Goal: Task Accomplishment & Management: Manage account settings

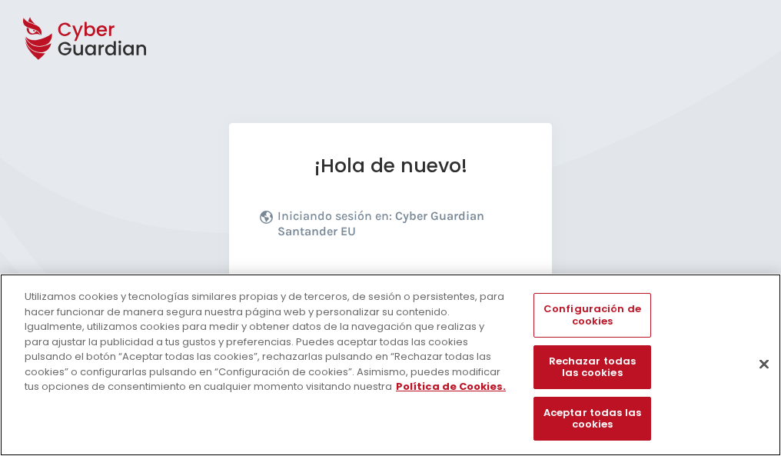
scroll to position [188, 0]
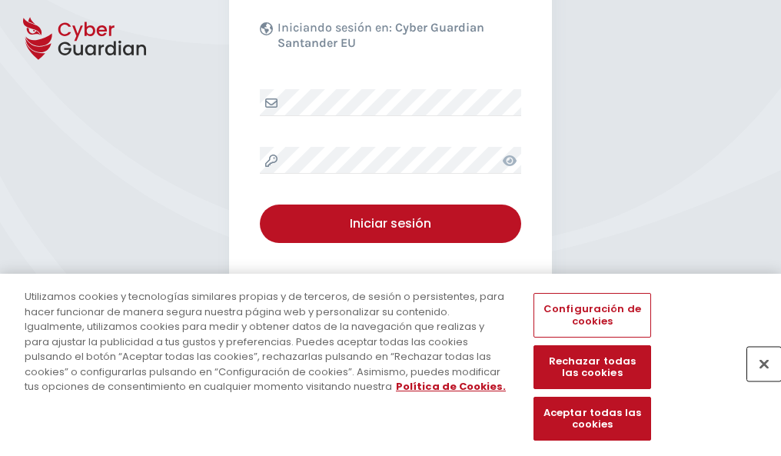
click at [756, 380] on button "Cerrar" at bounding box center [764, 364] width 34 height 34
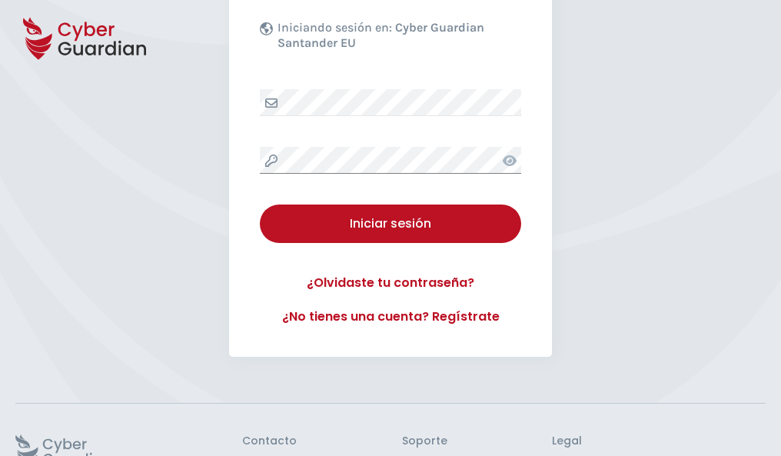
scroll to position [299, 0]
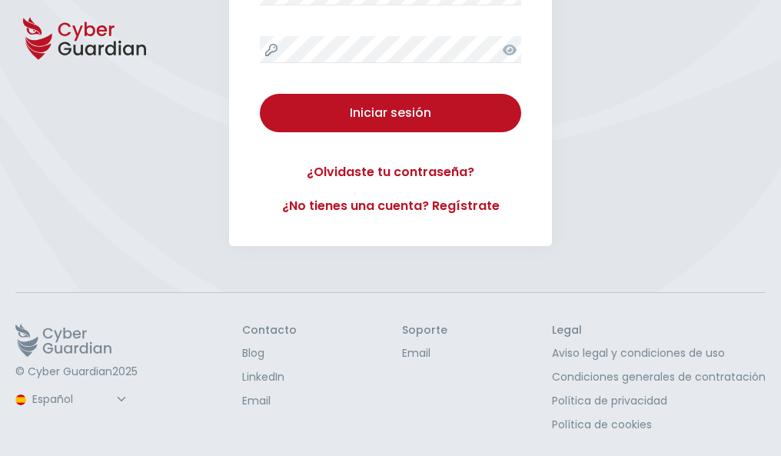
click at [260, 94] on button "Iniciar sesión" at bounding box center [390, 113] width 261 height 38
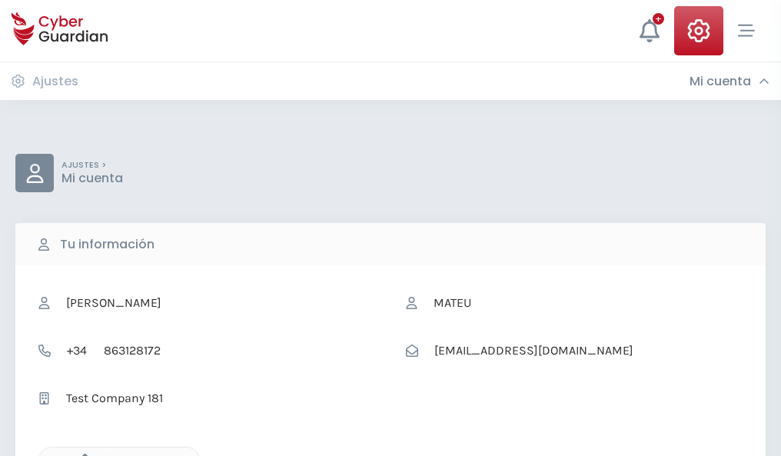
click at [81, 454] on icon "button" at bounding box center [81, 459] width 13 height 13
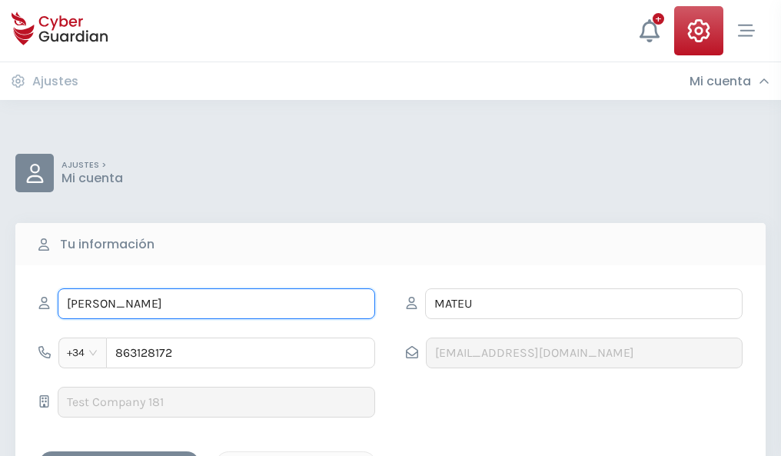
click at [216, 304] on input "[PERSON_NAME]" at bounding box center [216, 303] width 317 height 31
type input "E"
type input "[PERSON_NAME]"
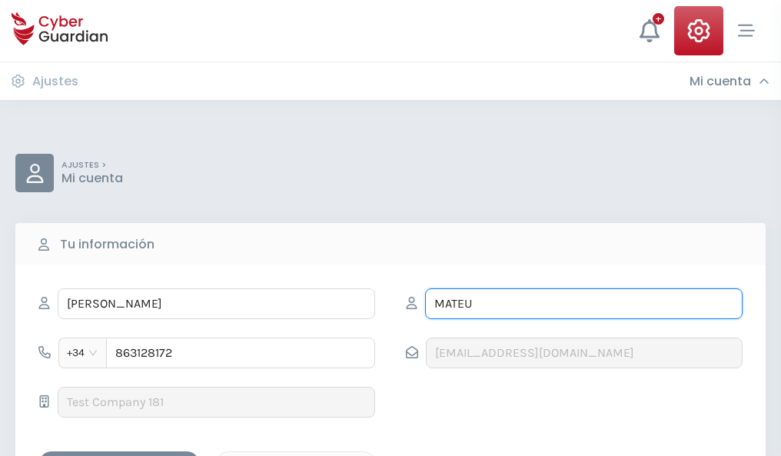
click at [583, 304] on input "MATEU" at bounding box center [583, 303] width 317 height 31
type input "M"
type input "Vila"
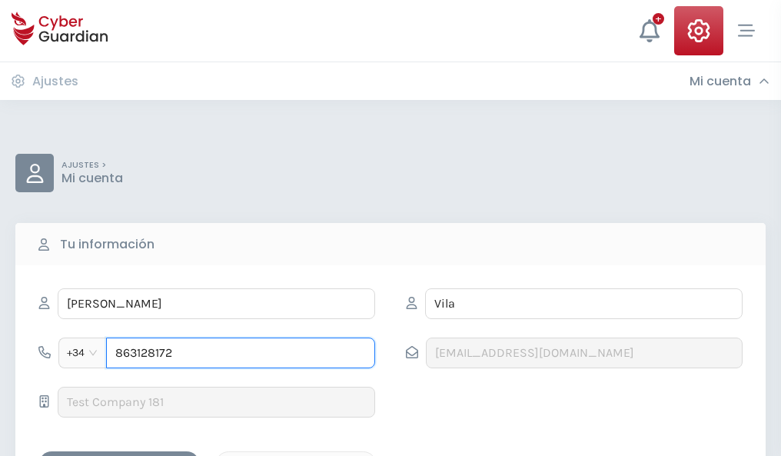
click at [241, 353] on input "863128172" at bounding box center [240, 352] width 269 height 31
type input "8"
type input "620042228"
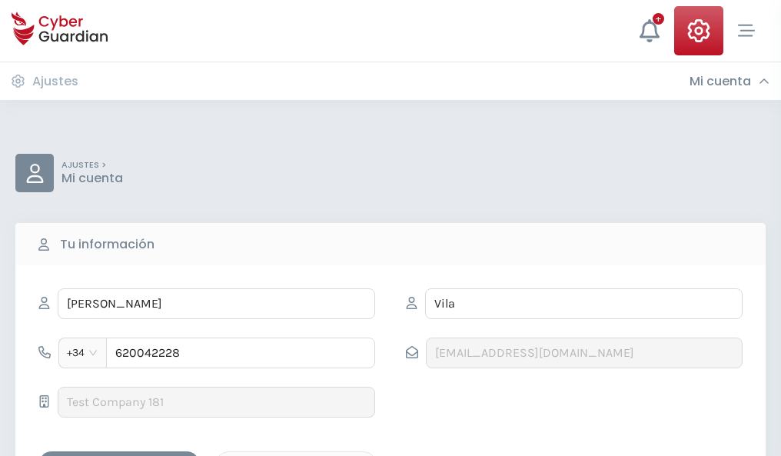
click at [119, 455] on div "Guardar cambios" at bounding box center [119, 464] width 138 height 19
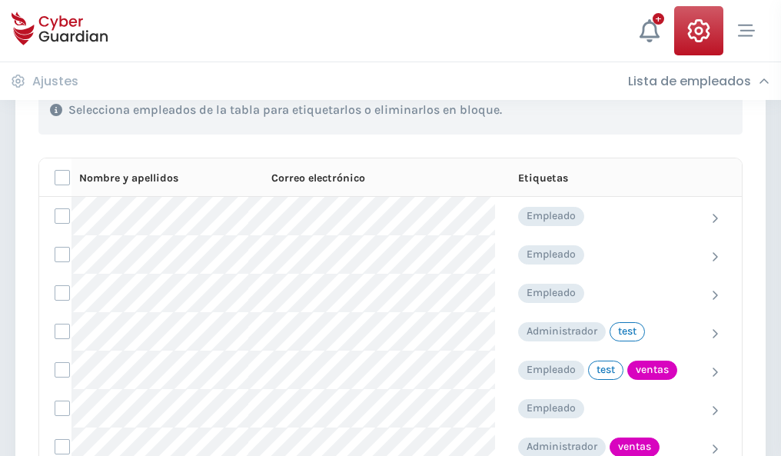
scroll to position [696, 0]
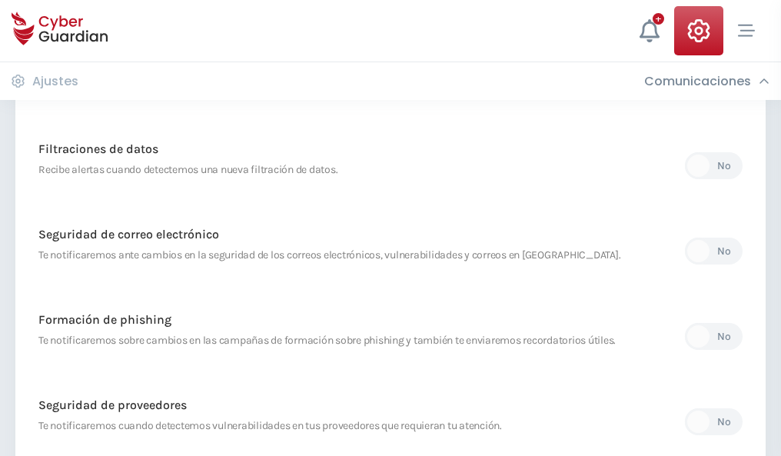
scroll to position [809, 0]
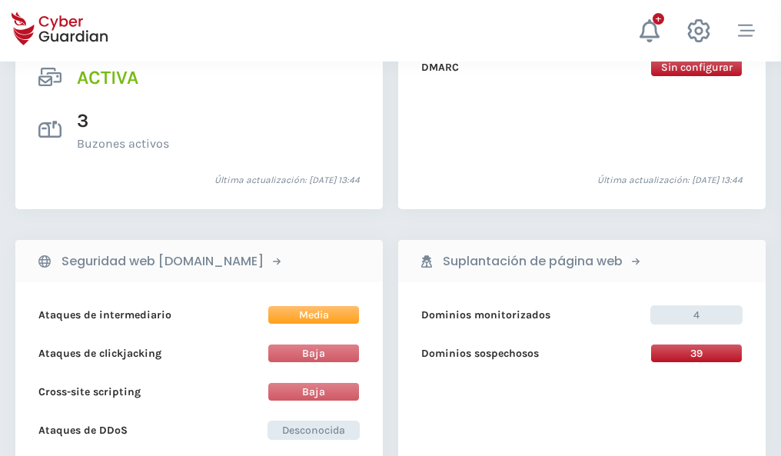
scroll to position [1562, 0]
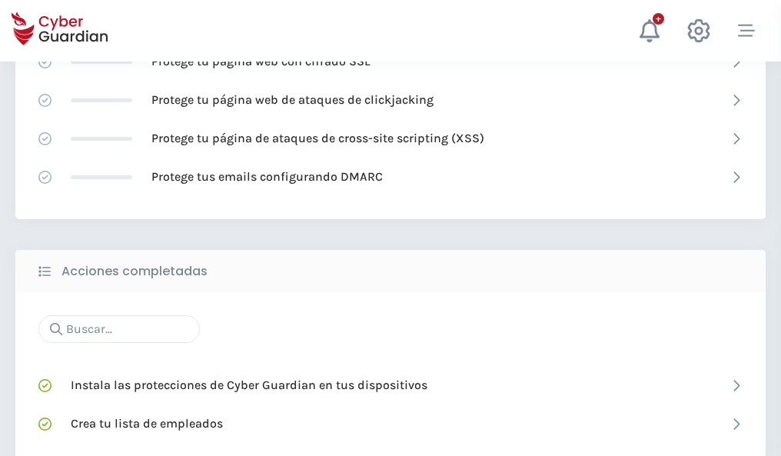
scroll to position [1024, 0]
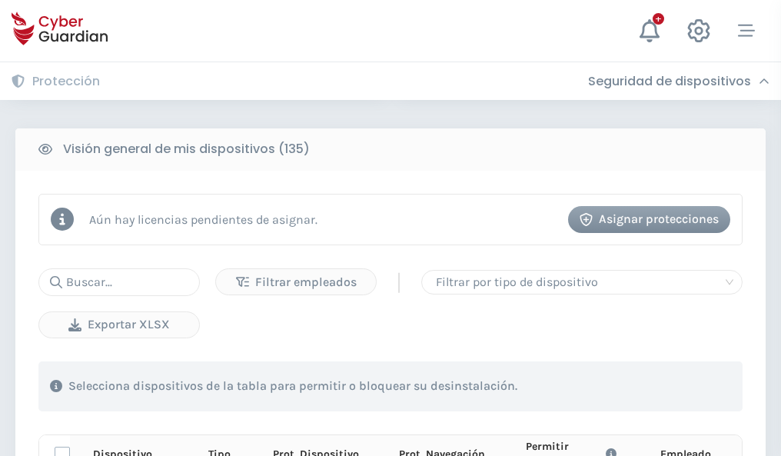
scroll to position [1358, 0]
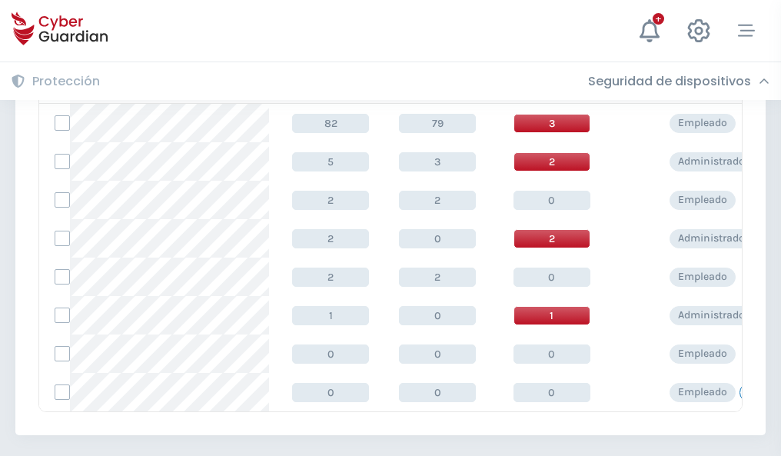
scroll to position [713, 0]
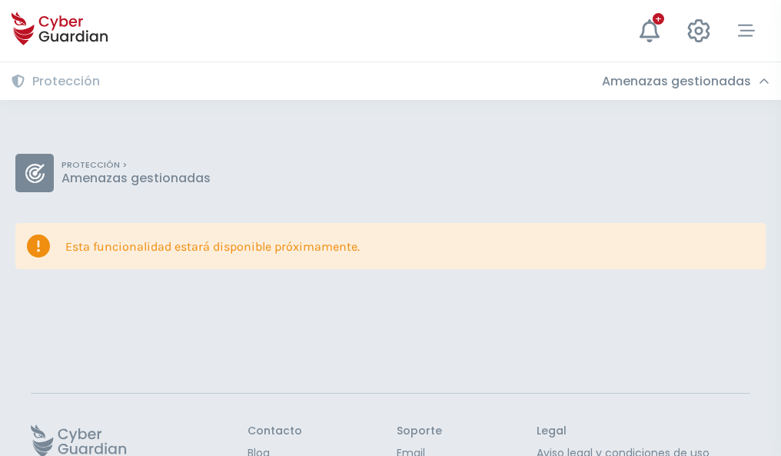
scroll to position [100, 0]
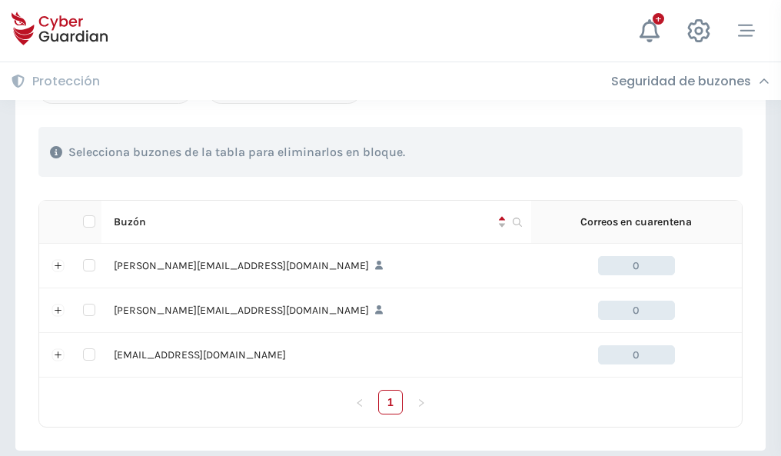
scroll to position [712, 0]
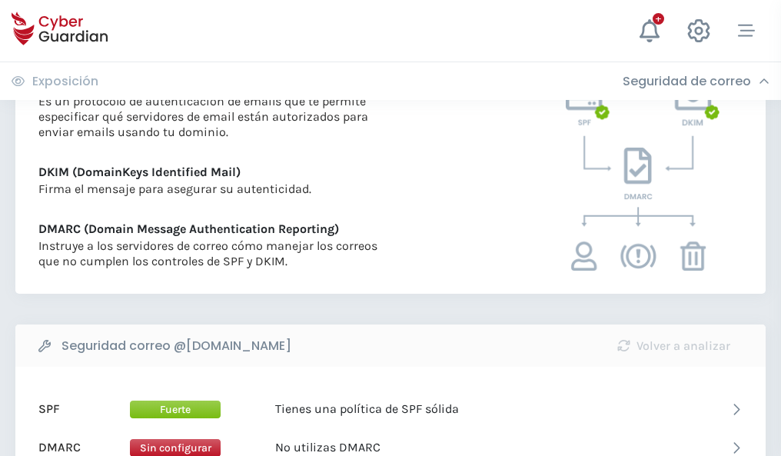
scroll to position [829, 0]
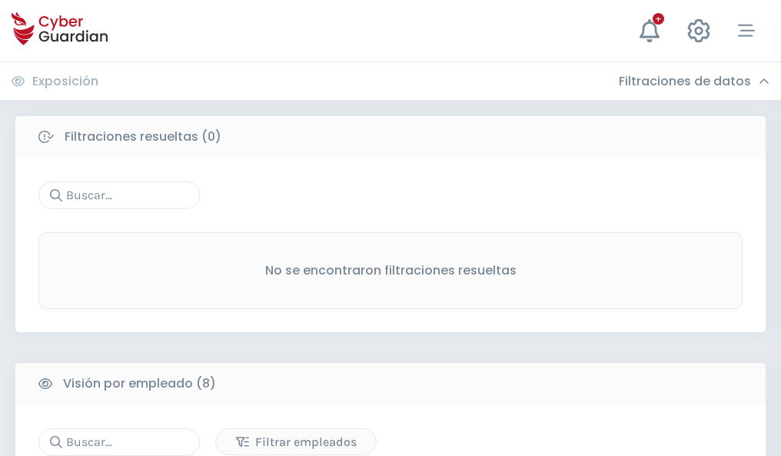
scroll to position [1310, 0]
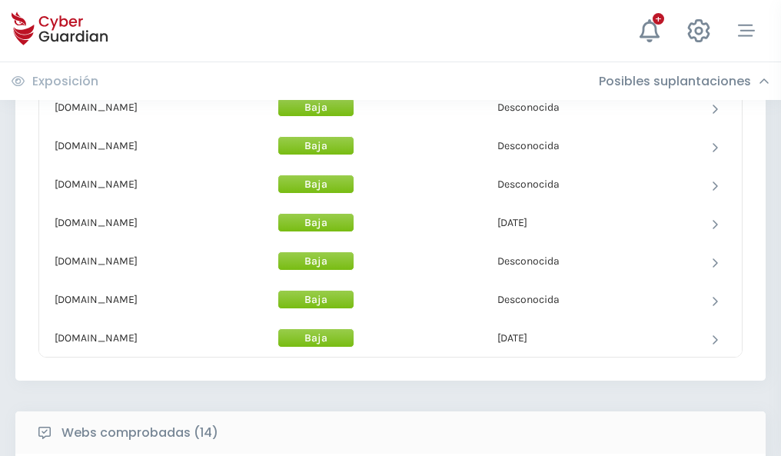
scroll to position [1499, 0]
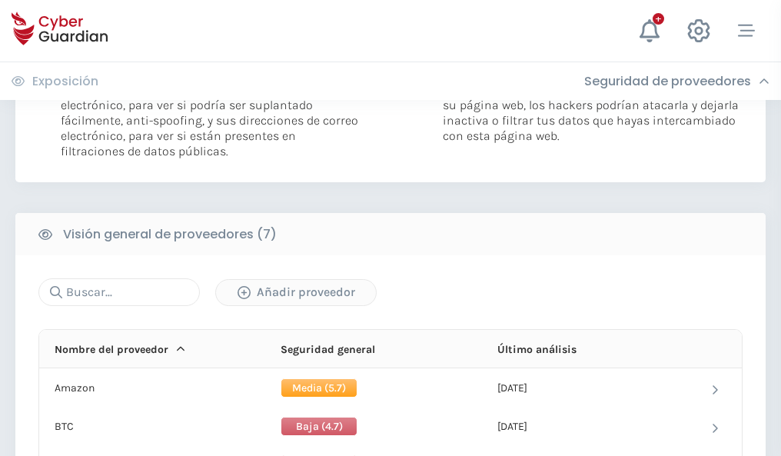
scroll to position [1029, 0]
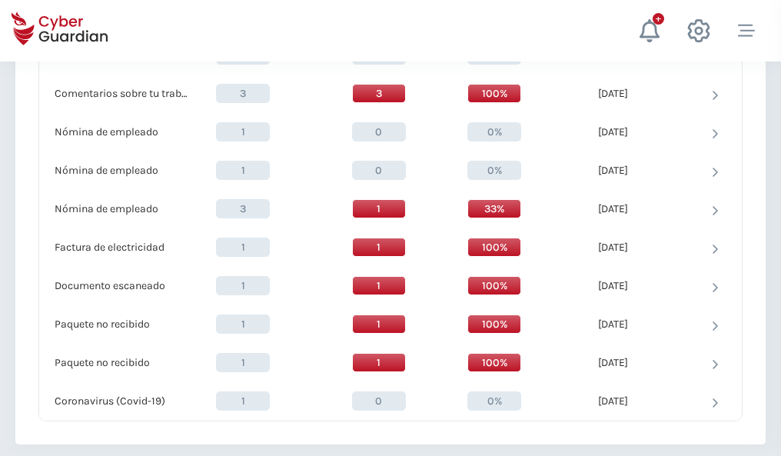
scroll to position [1593, 0]
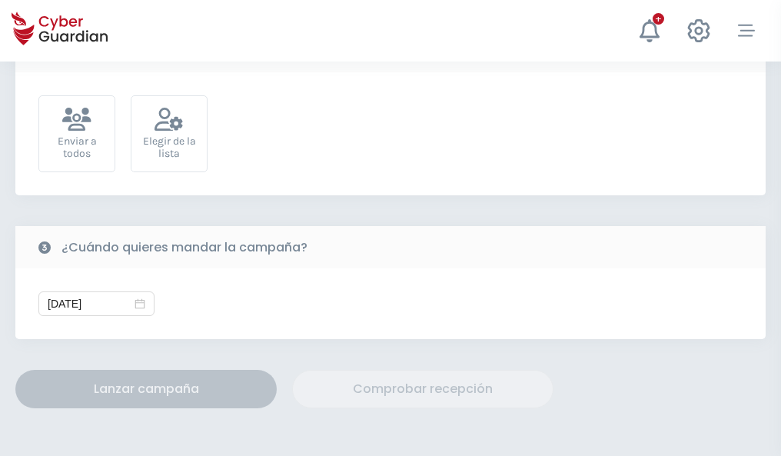
scroll to position [563, 0]
